Goal: Task Accomplishment & Management: Use online tool/utility

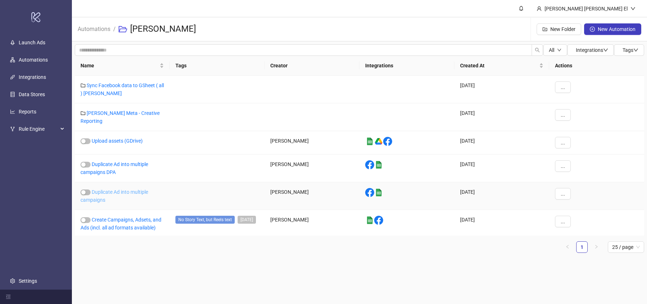
click at [97, 189] on link "Duplicate Ad into multiple campaigns" at bounding box center [115, 196] width 68 height 14
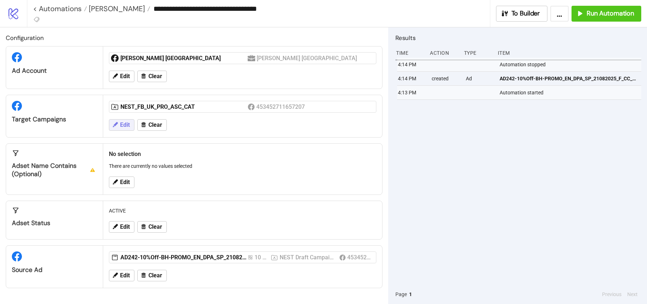
click at [120, 127] on span "Edit" at bounding box center [125, 125] width 10 height 6
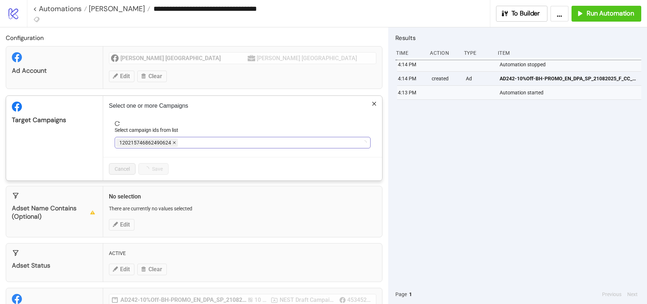
click at [174, 141] on icon "close" at bounding box center [175, 143] width 4 height 4
click at [173, 140] on span "NEST_FB_UK_PRO_ASC_CAT" at bounding box center [151, 142] width 64 height 8
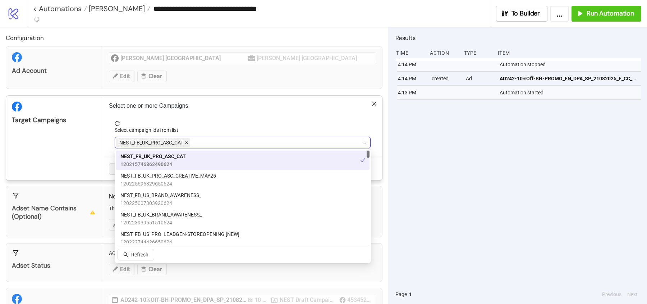
click at [186, 142] on icon "close" at bounding box center [187, 143] width 4 height 4
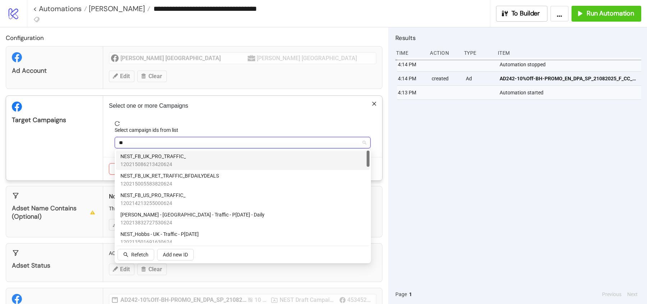
type input "***"
click at [187, 152] on div "NEST_FB_UK_PRO_TRAFFIC_ 120215086213420624" at bounding box center [242, 160] width 245 height 16
click at [85, 144] on div "Target Campaigns" at bounding box center [54, 138] width 97 height 85
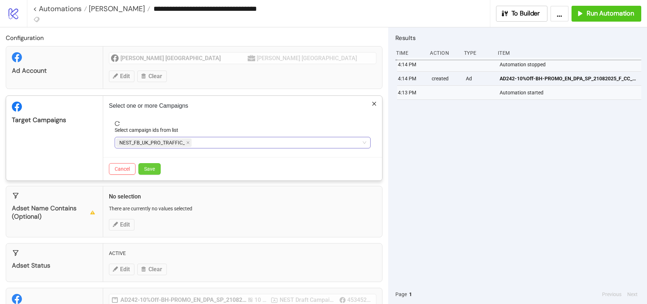
click at [154, 166] on span "Save" at bounding box center [149, 169] width 11 height 6
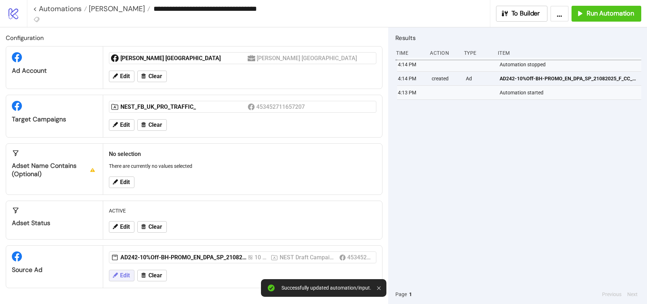
click at [123, 272] on span "Edit" at bounding box center [125, 275] width 10 height 6
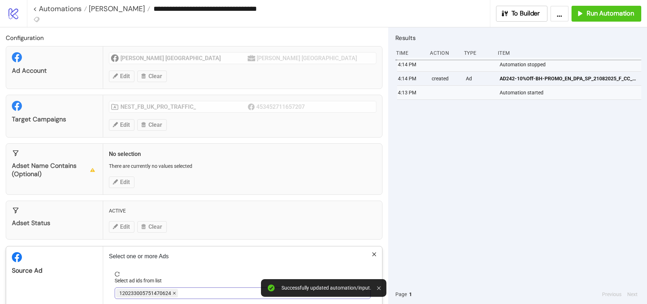
click at [173, 292] on icon "close" at bounding box center [175, 293] width 4 height 4
click at [172, 292] on div at bounding box center [239, 293] width 246 height 10
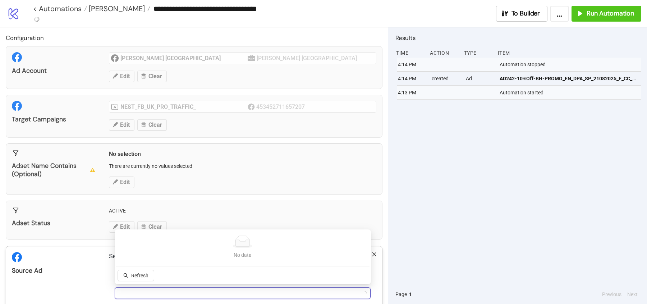
scroll to position [36, 0]
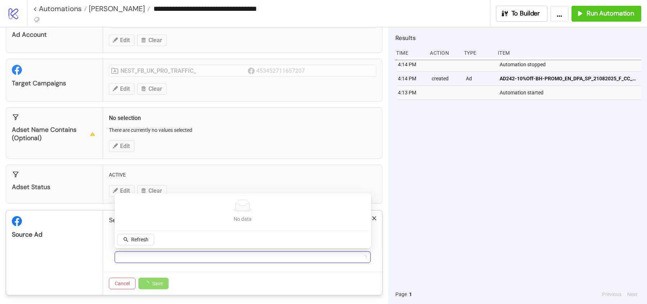
click at [149, 258] on div at bounding box center [239, 257] width 246 height 10
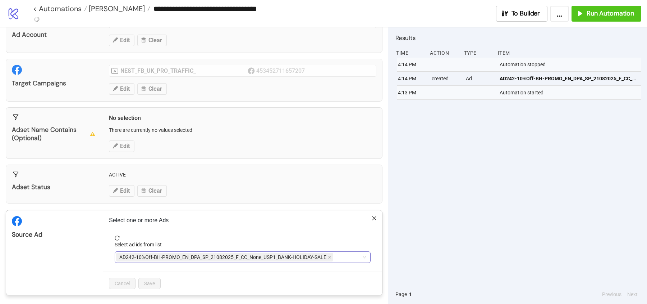
click at [331, 255] on span "AD242-10%Off-BH-PROMO_EN_DPA_SP_21082025_F_CC_None_USP1_BANK-HOLIDAY-SALE" at bounding box center [224, 256] width 217 height 9
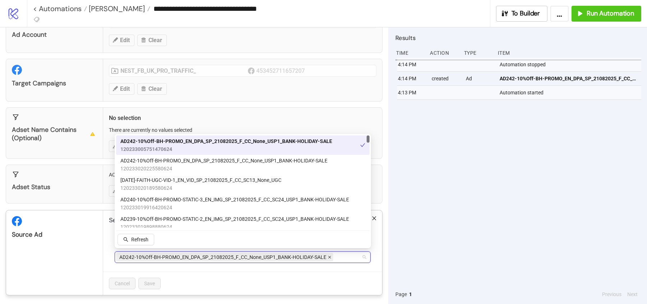
click at [329, 255] on icon "close" at bounding box center [329, 256] width 3 height 3
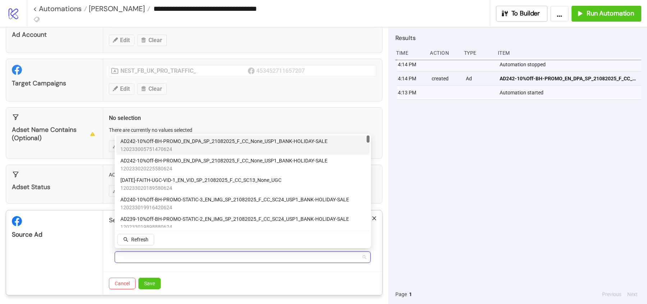
click at [320, 255] on div at bounding box center [239, 257] width 246 height 10
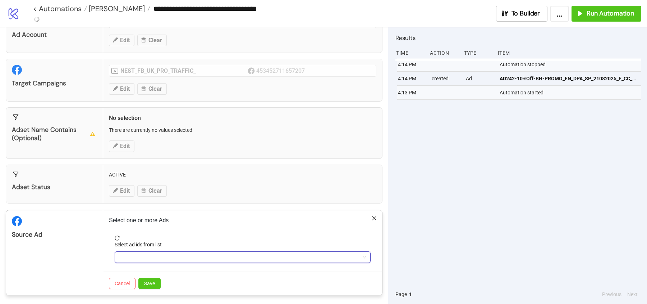
type input "*"
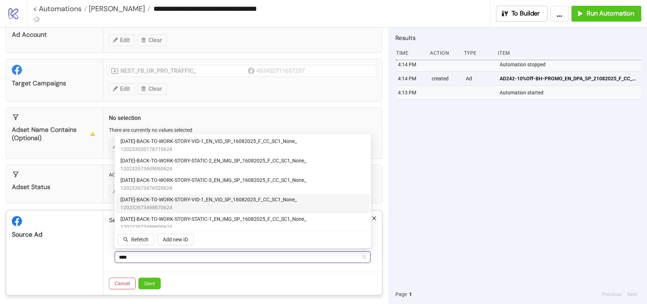
click at [218, 203] on span "120232673498870624" at bounding box center [208, 207] width 177 height 8
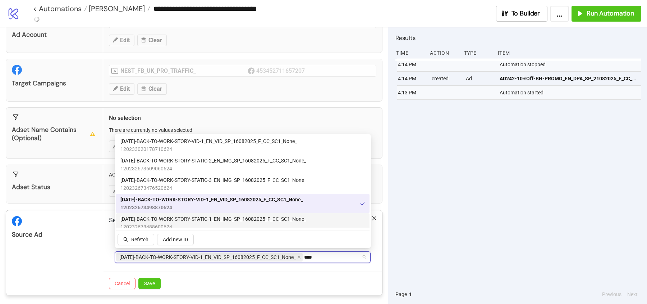
click at [214, 220] on span "[DATE]-BACK-TO-WORK-STORY-STATIC-1_EN_IMG_SP_16082025_F_CC_SC1_None_" at bounding box center [213, 219] width 186 height 8
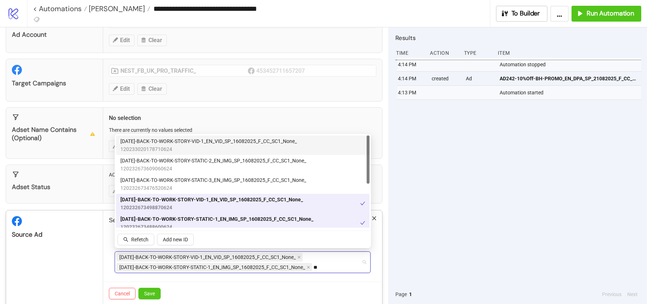
type input "*"
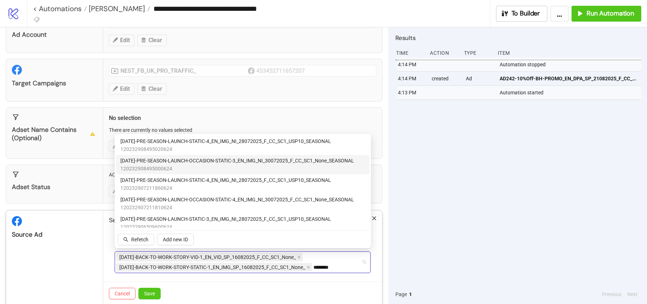
click at [182, 168] on span "120232908495000624" at bounding box center [237, 168] width 234 height 8
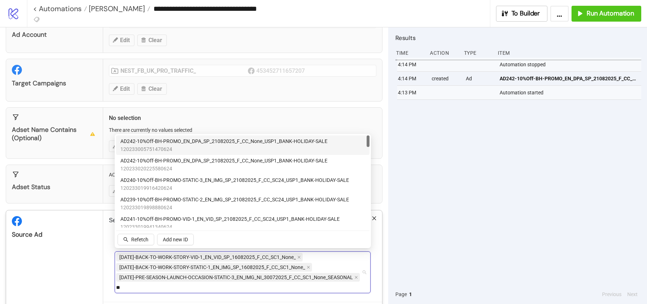
type input "*"
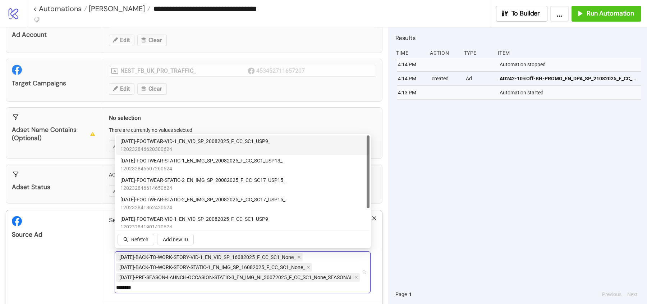
click at [220, 143] on span "[DATE]-FOOTWEAR-VID-1_EN_VID_SP_20082025_F_CC_SC1_USP9_" at bounding box center [195, 141] width 150 height 8
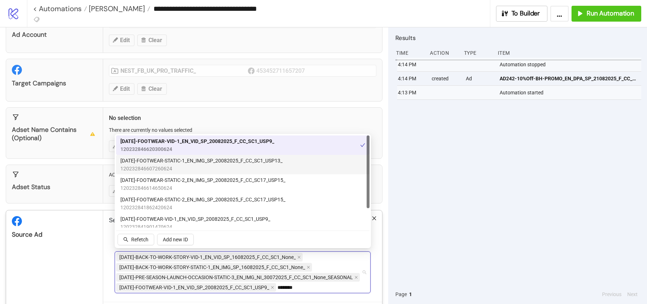
click at [205, 170] on span "120232846607260624" at bounding box center [201, 168] width 162 height 8
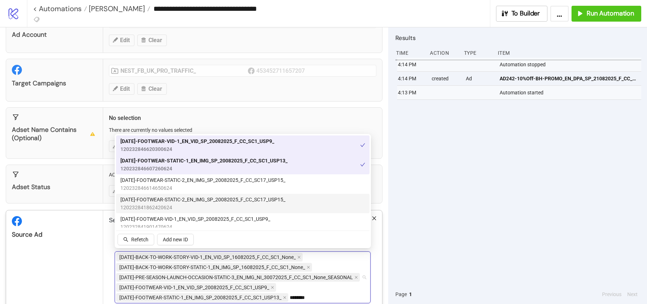
type input "********"
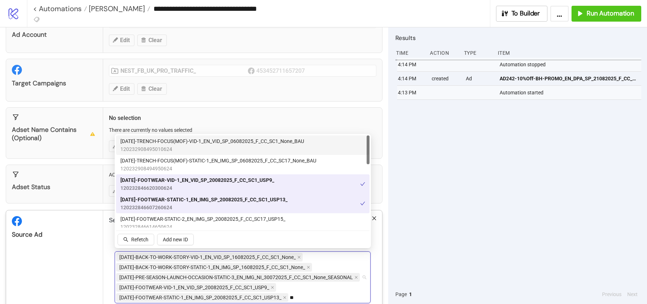
type input "*"
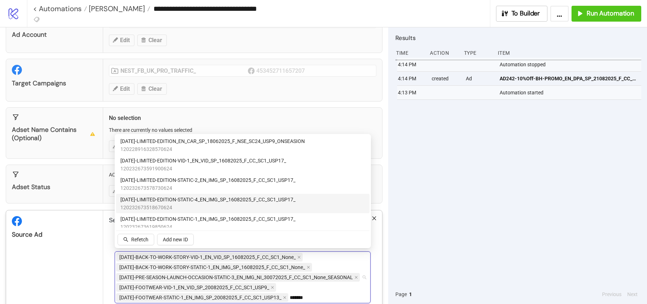
type input "*******"
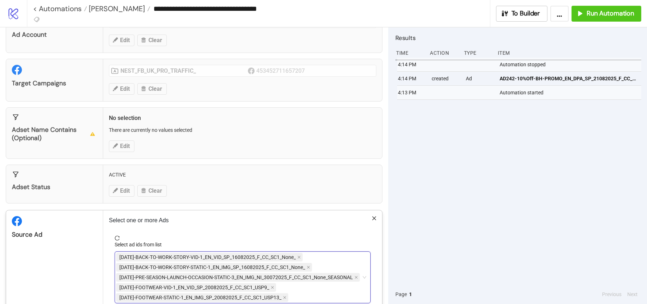
type input "*******"
click at [300, 292] on div "[DATE]-BACK-TO-WORK-STORY-VID-1_EN_VID_SP_16082025_F_CC_SC1_None_ [DATE]-BACK-T…" at bounding box center [239, 277] width 246 height 50
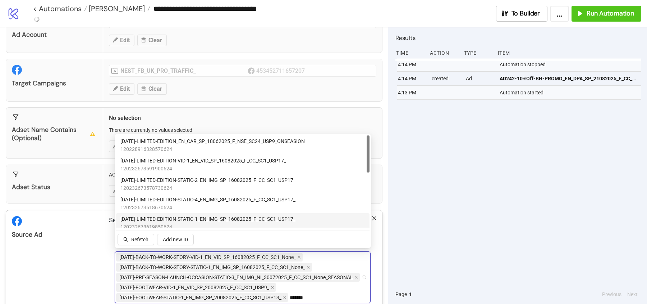
click at [150, 218] on span "[DATE]-LIMITED-EDITION-STATIC-1_EN_IMG_SP_16082025_F_CC_SC1_USP17_" at bounding box center [207, 219] width 175 height 8
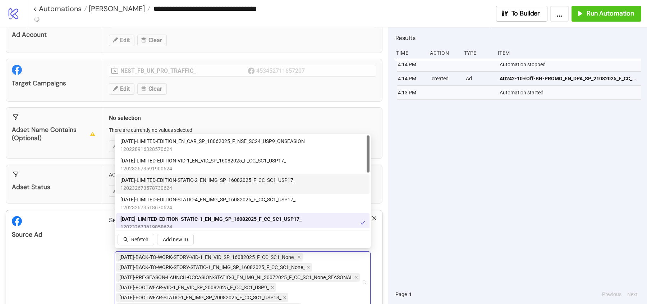
click at [147, 180] on span "[DATE]-LIMITED-EDITION-STATIC-2_EN_IMG_SP_16082025_F_CC_SC1_USP17_" at bounding box center [207, 180] width 175 height 8
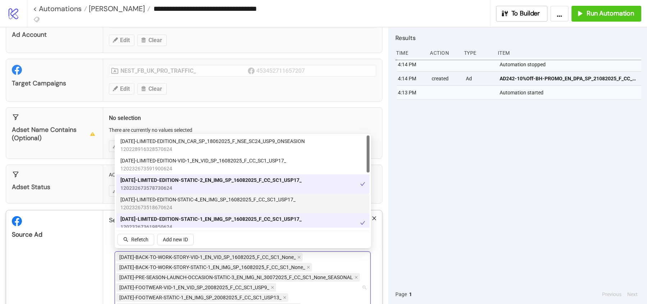
click at [80, 220] on div "Source Ad" at bounding box center [54, 224] width 97 height 28
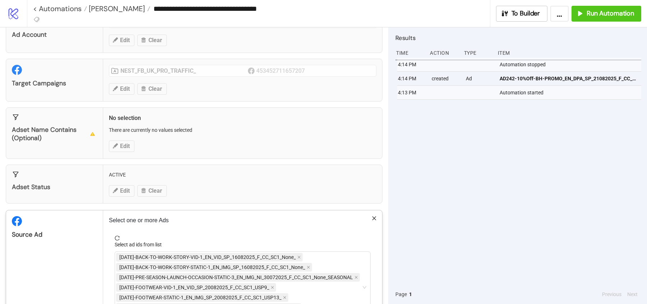
scroll to position [96, 0]
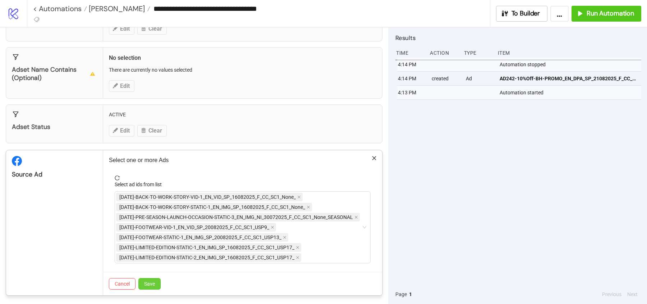
click at [145, 283] on span "Save" at bounding box center [149, 284] width 11 height 6
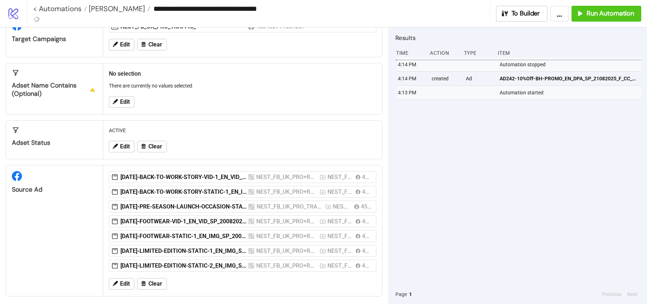
scroll to position [11, 0]
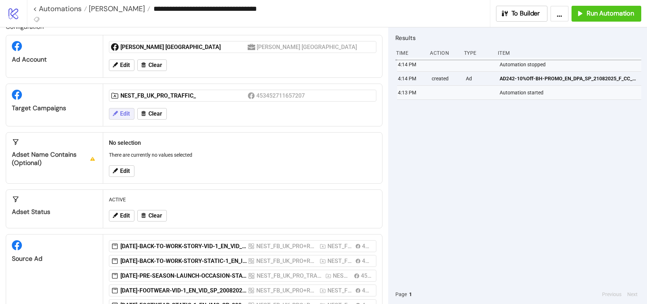
click at [129, 109] on button "Edit" at bounding box center [122, 114] width 26 height 12
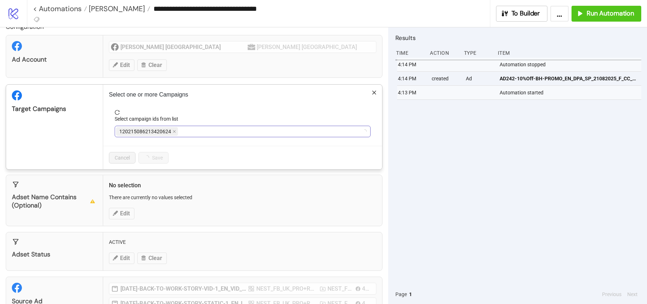
click at [196, 129] on div "120215086213420624" at bounding box center [239, 131] width 246 height 10
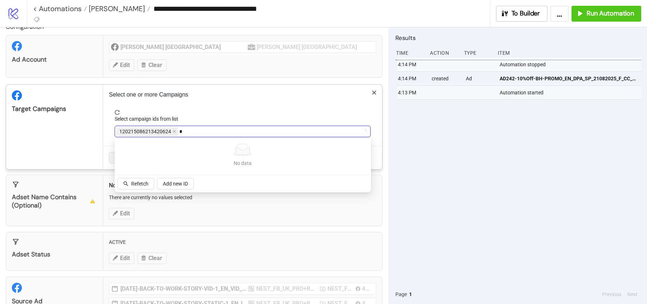
type input "**"
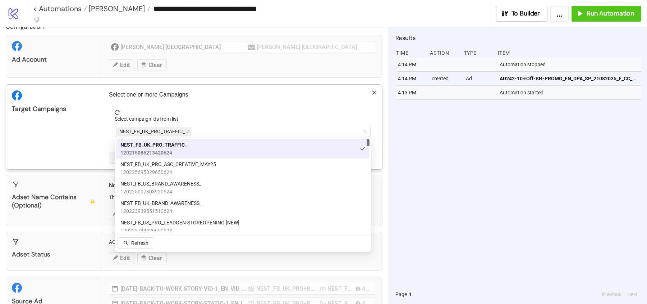
click at [196, 129] on div "NEST_FB_UK_PRO_TRAFFIC_" at bounding box center [239, 131] width 246 height 10
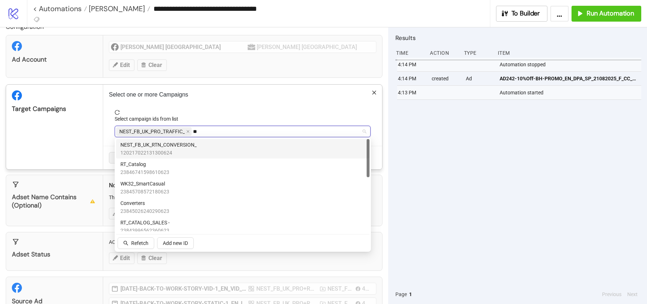
click at [201, 147] on div "NEST_FB_UK_RTN_CONVERSION_ 120217022131300624" at bounding box center [242, 149] width 245 height 16
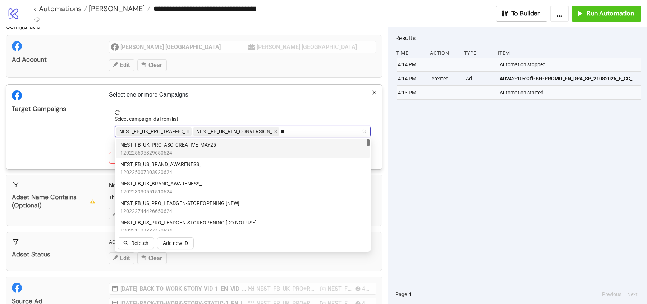
type input "***"
click at [211, 148] on div "NEST_FB_UK_RET_CONVERSION_ 120217023184620624" at bounding box center [242, 149] width 245 height 16
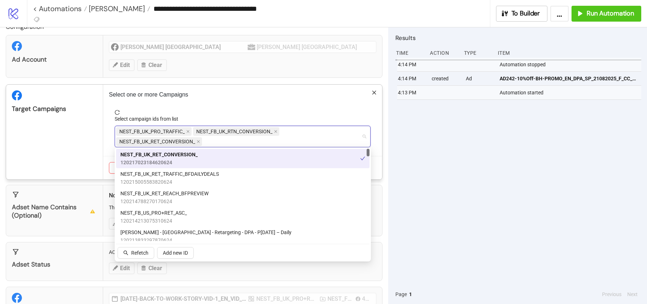
click at [301, 95] on p "Select one or more Campaigns" at bounding box center [243, 94] width 268 height 9
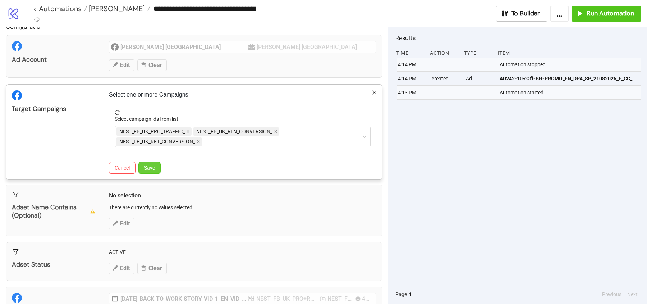
click at [154, 165] on span "Save" at bounding box center [149, 168] width 11 height 6
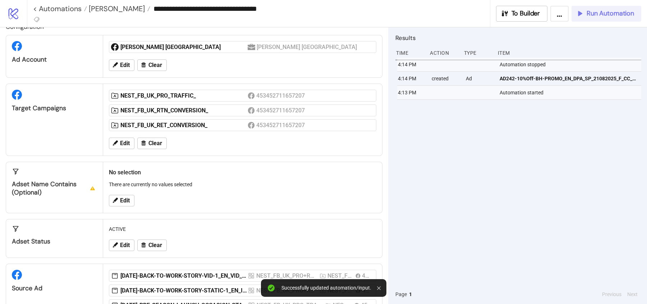
click at [605, 15] on span "Run Automation" at bounding box center [610, 13] width 47 height 8
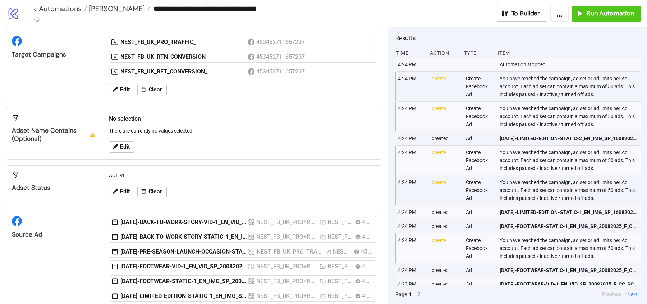
scroll to position [0, 0]
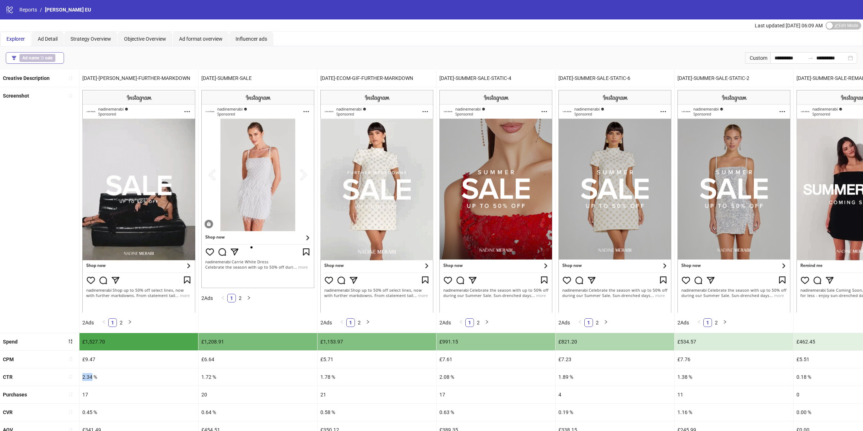
click at [51, 53] on button "Ad name ∋ sale" at bounding box center [35, 58] width 58 height 12
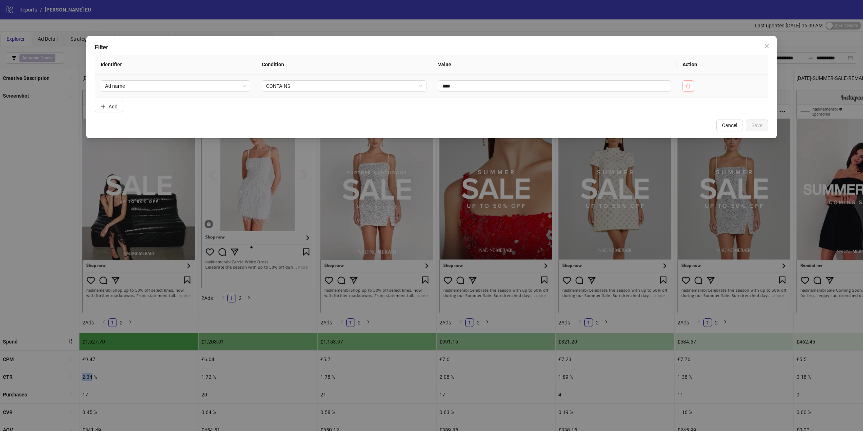
click at [694, 89] on button "button" at bounding box center [689, 86] width 12 height 12
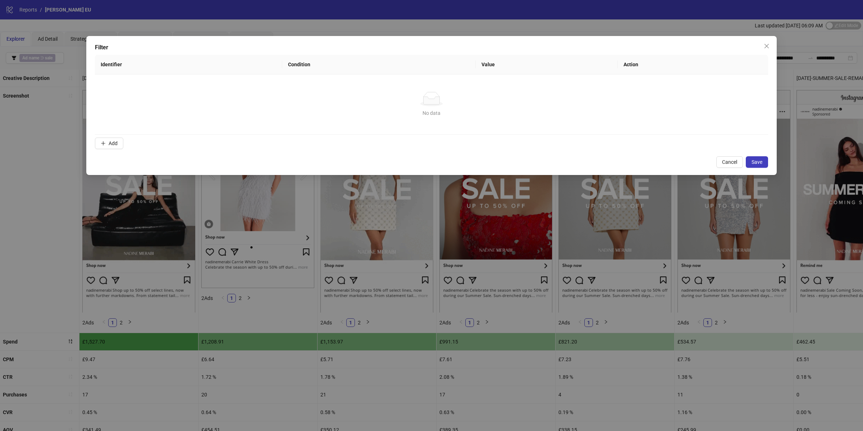
click at [757, 155] on div "Filter Identifier Condition Value Action No data No data Add Cancel Save" at bounding box center [431, 105] width 691 height 139
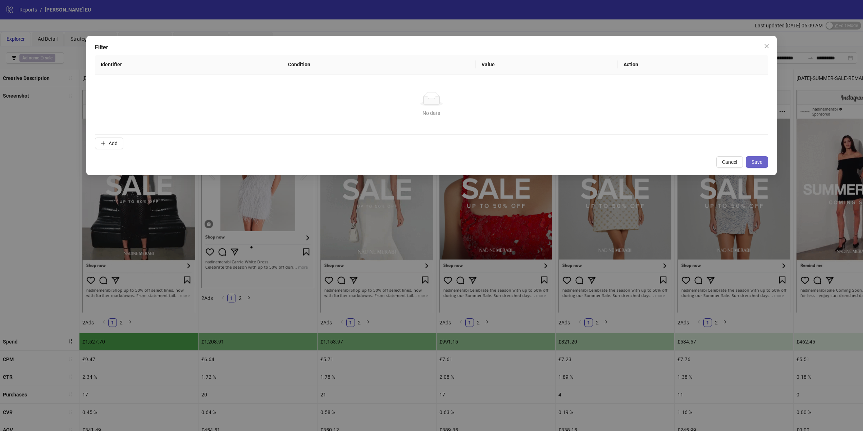
click at [760, 164] on span "Save" at bounding box center [757, 162] width 11 height 6
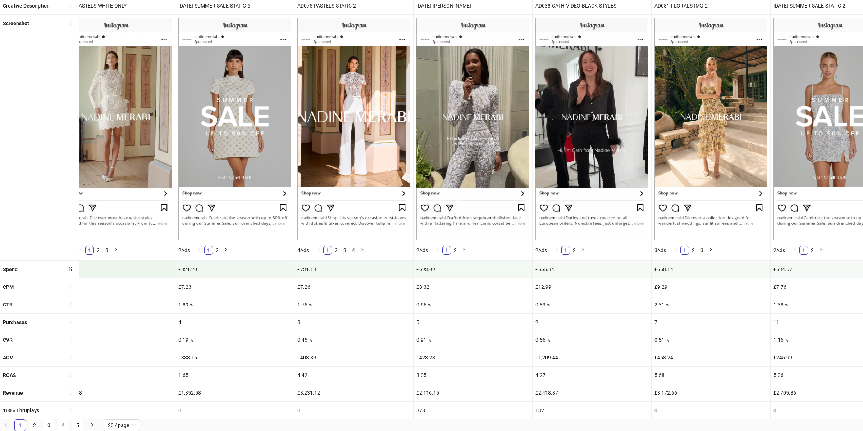
scroll to position [0, 1599]
